Goal: Task Accomplishment & Management: Manage account settings

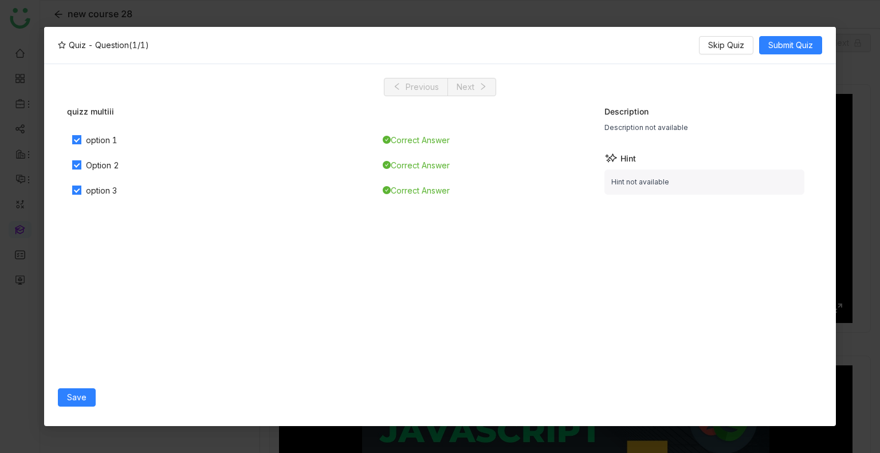
scroll to position [930, 0]
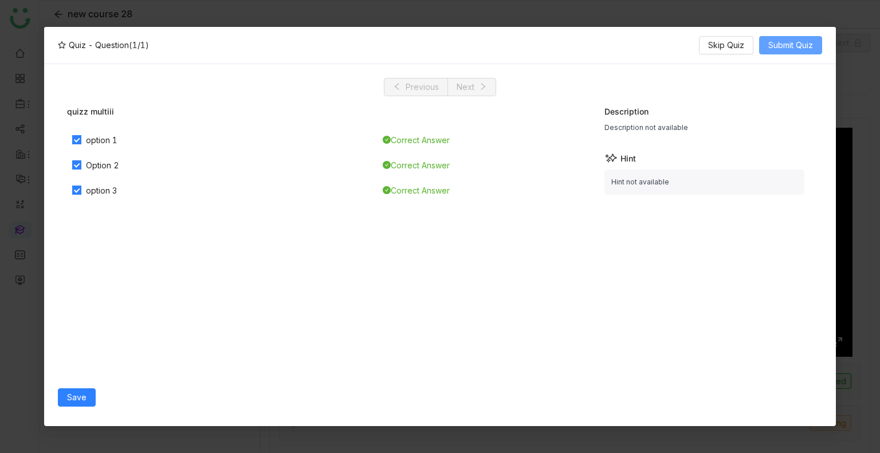
click at [786, 48] on span "Submit Quiz" at bounding box center [790, 45] width 45 height 13
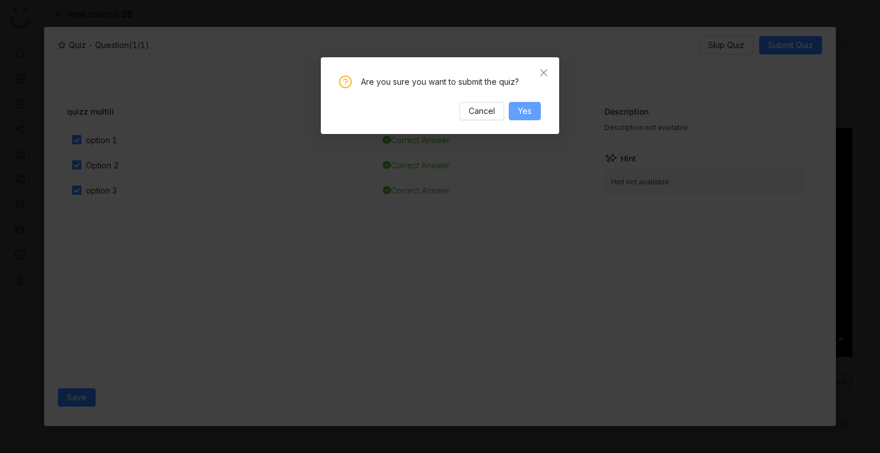
click at [529, 116] on span "Yes" at bounding box center [525, 111] width 14 height 13
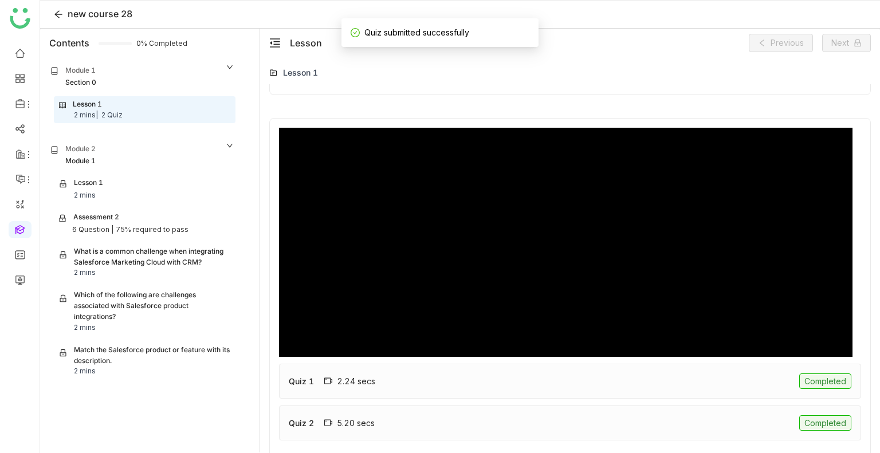
type input "***"
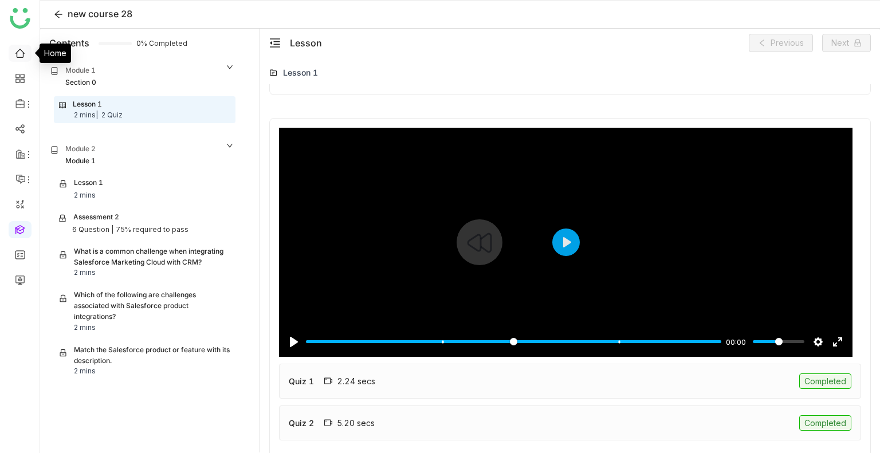
click at [19, 50] on link at bounding box center [20, 53] width 10 height 10
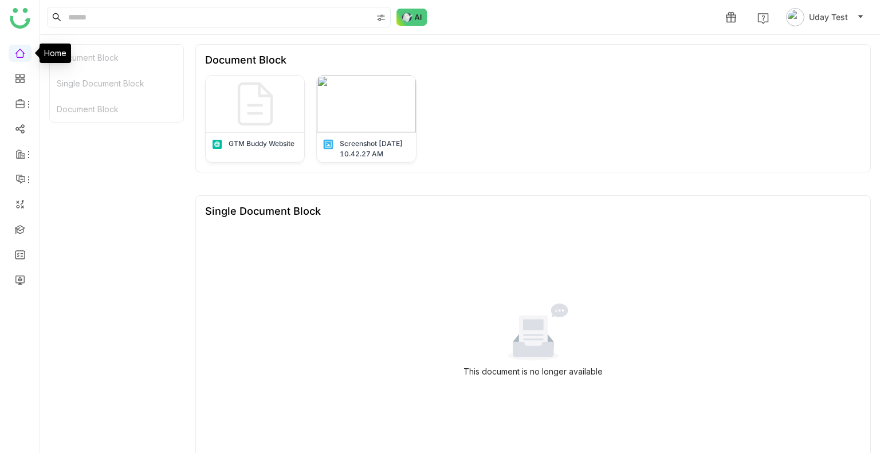
click at [19, 50] on link at bounding box center [20, 53] width 10 height 10
click at [806, 11] on button "Uday Test" at bounding box center [825, 17] width 82 height 18
click at [805, 32] on li "Profile" at bounding box center [825, 43] width 82 height 27
click at [821, 17] on span "Uday Test" at bounding box center [828, 17] width 39 height 13
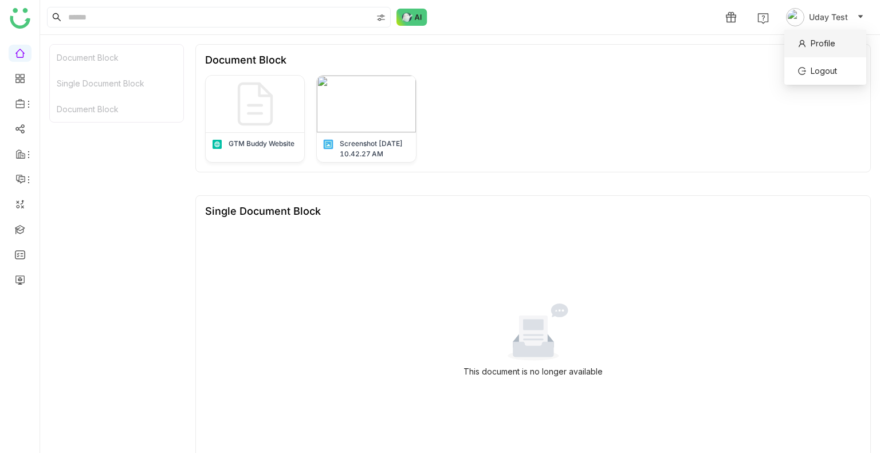
click at [811, 38] on span "Profile" at bounding box center [823, 43] width 25 height 10
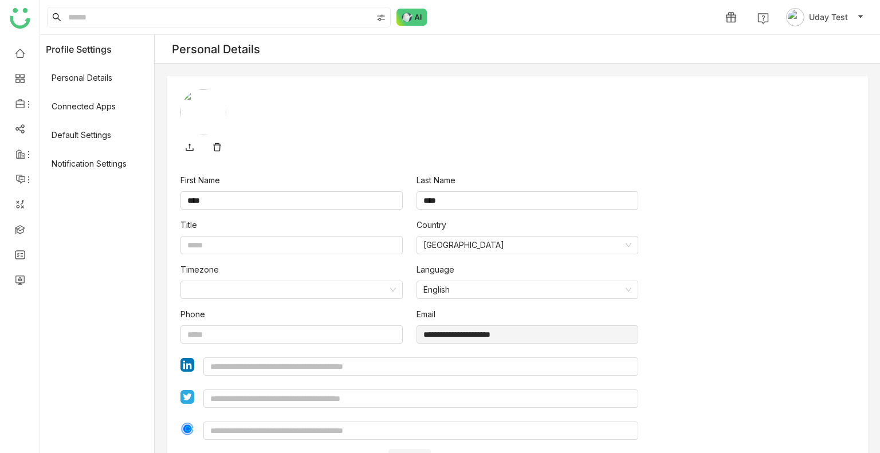
click at [734, 193] on div "**********" at bounding box center [517, 320] width 674 height 293
